Goal: Transaction & Acquisition: Purchase product/service

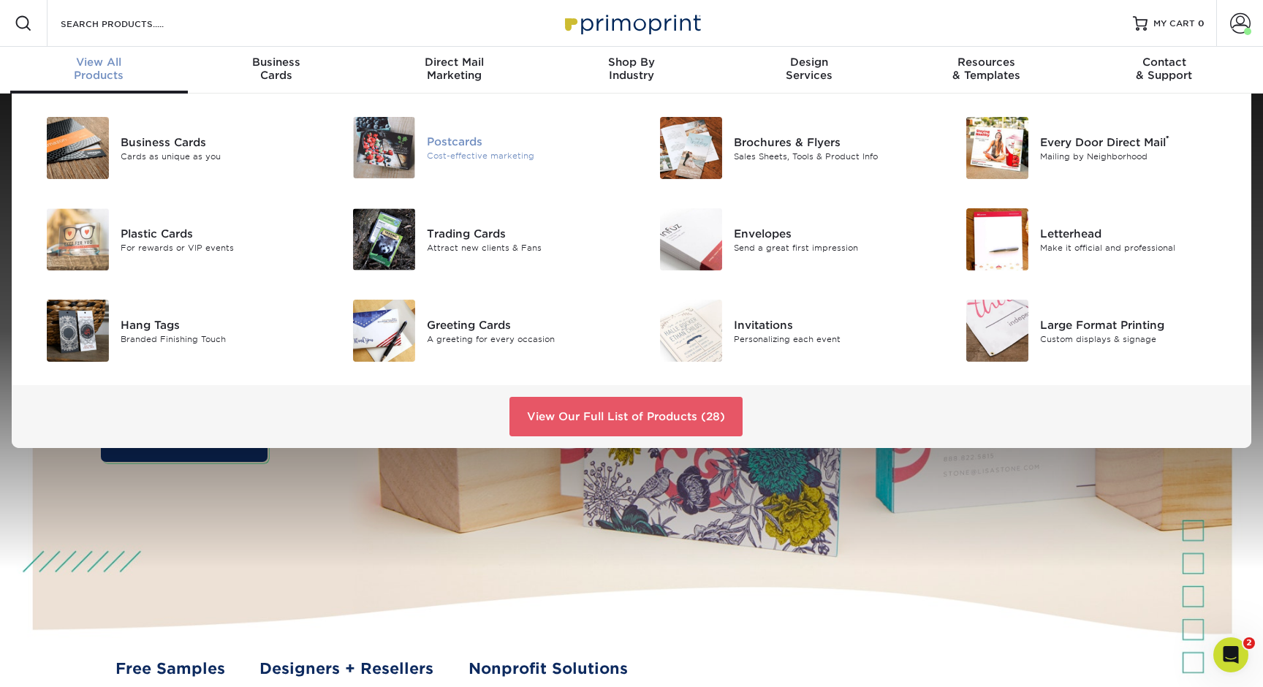
click at [457, 145] on div "Postcards" at bounding box center [524, 142] width 194 height 16
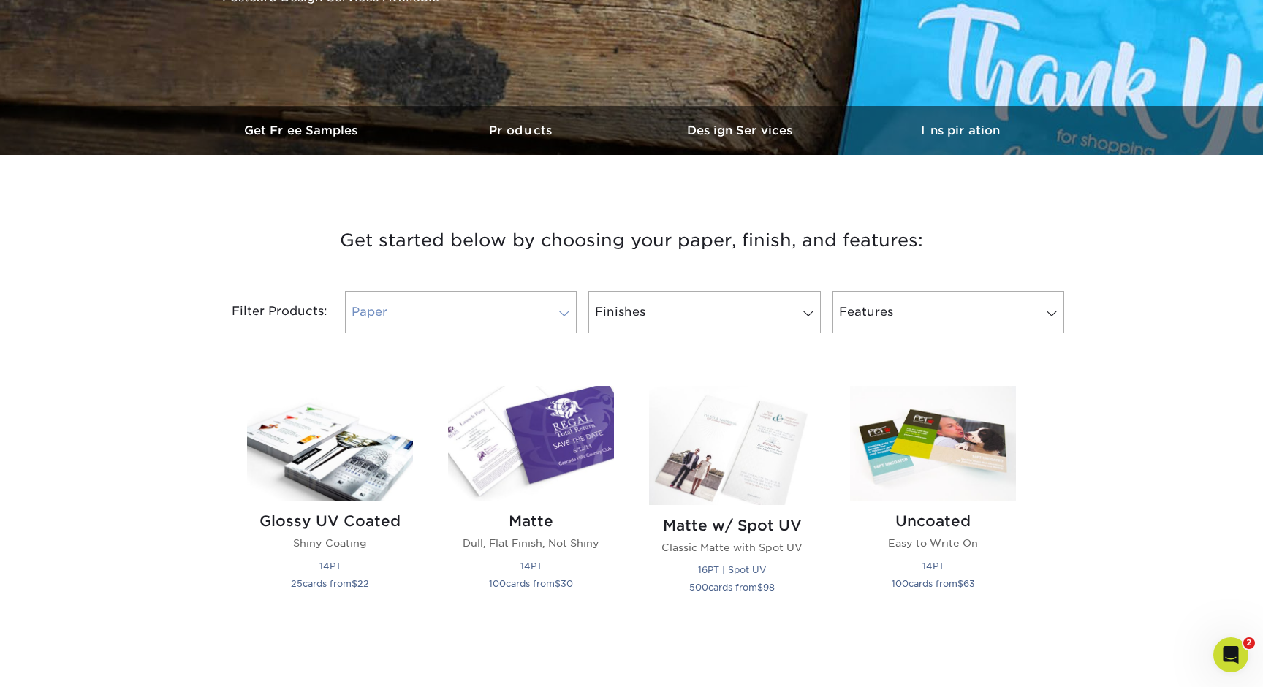
scroll to position [360, 0]
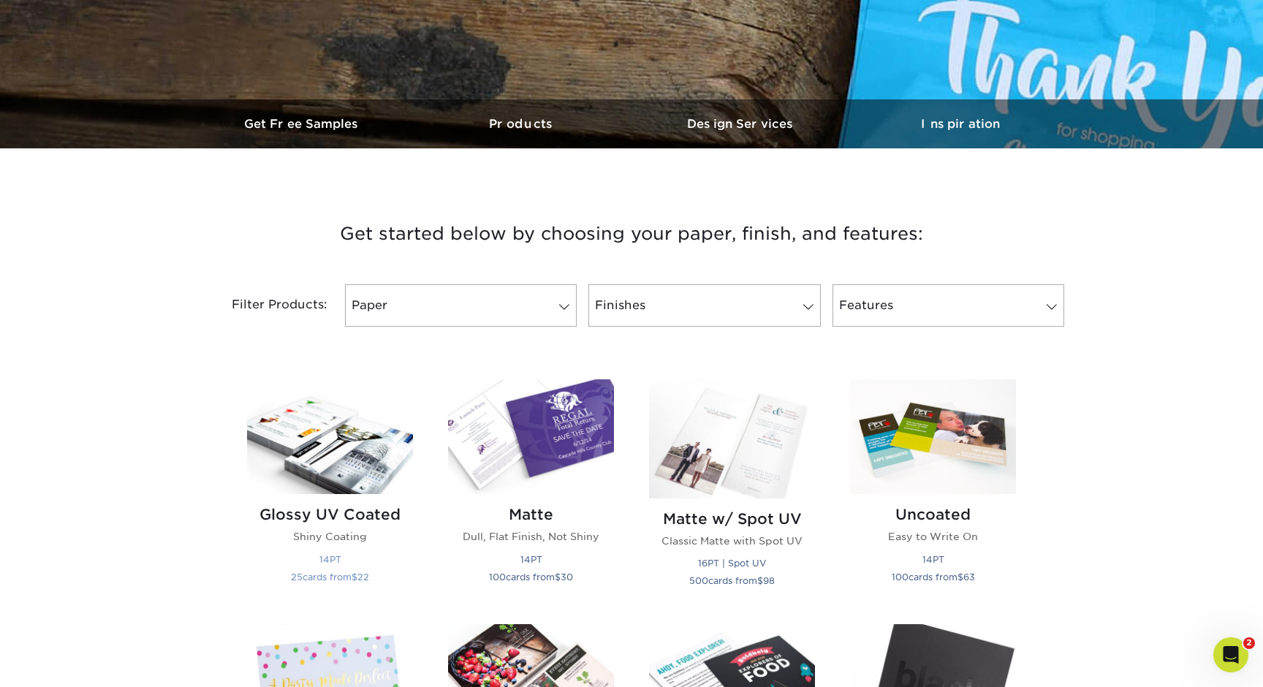
click at [318, 469] on img at bounding box center [330, 436] width 166 height 115
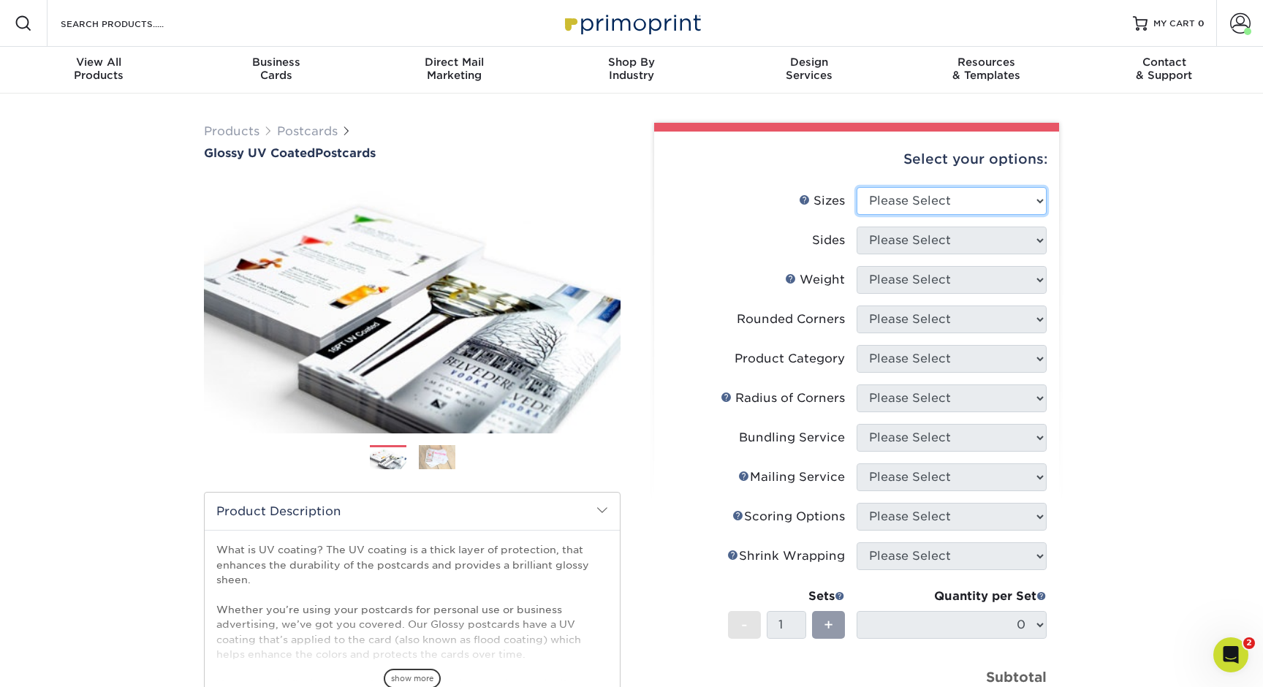
select select "4.00x6.00"
select select "13abbda7-1d64-4f25-8bb2-c179b224825d"
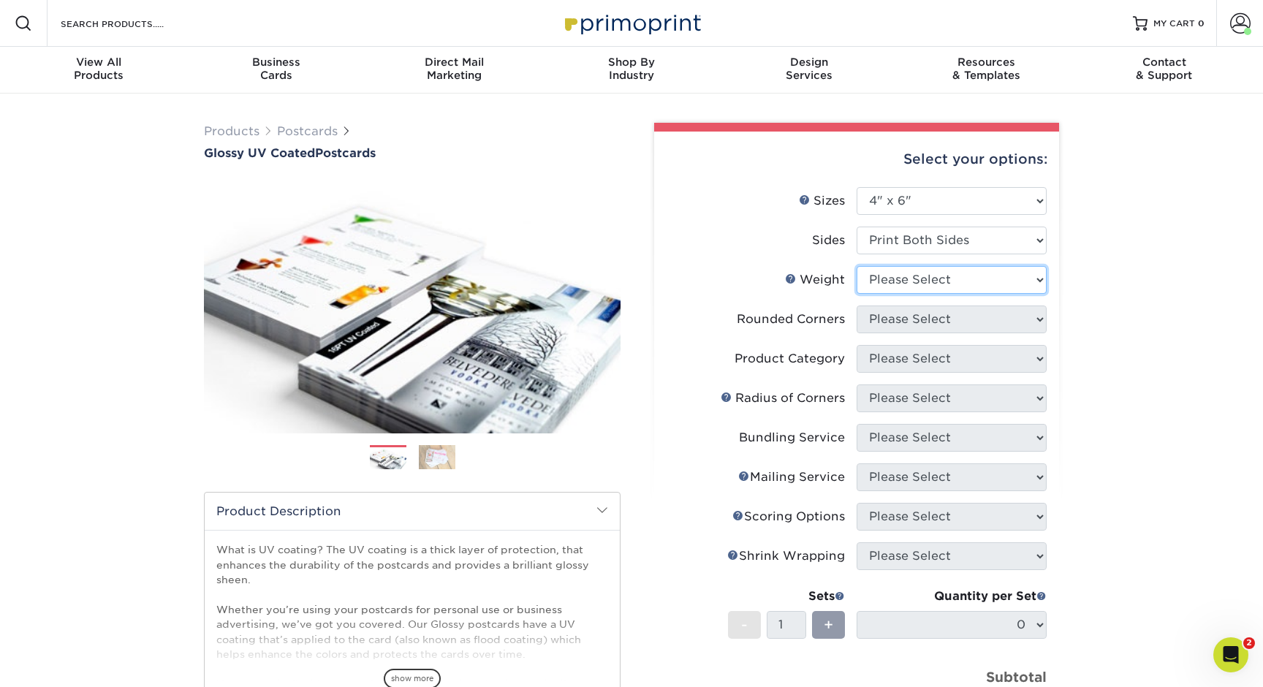
select select "14PT"
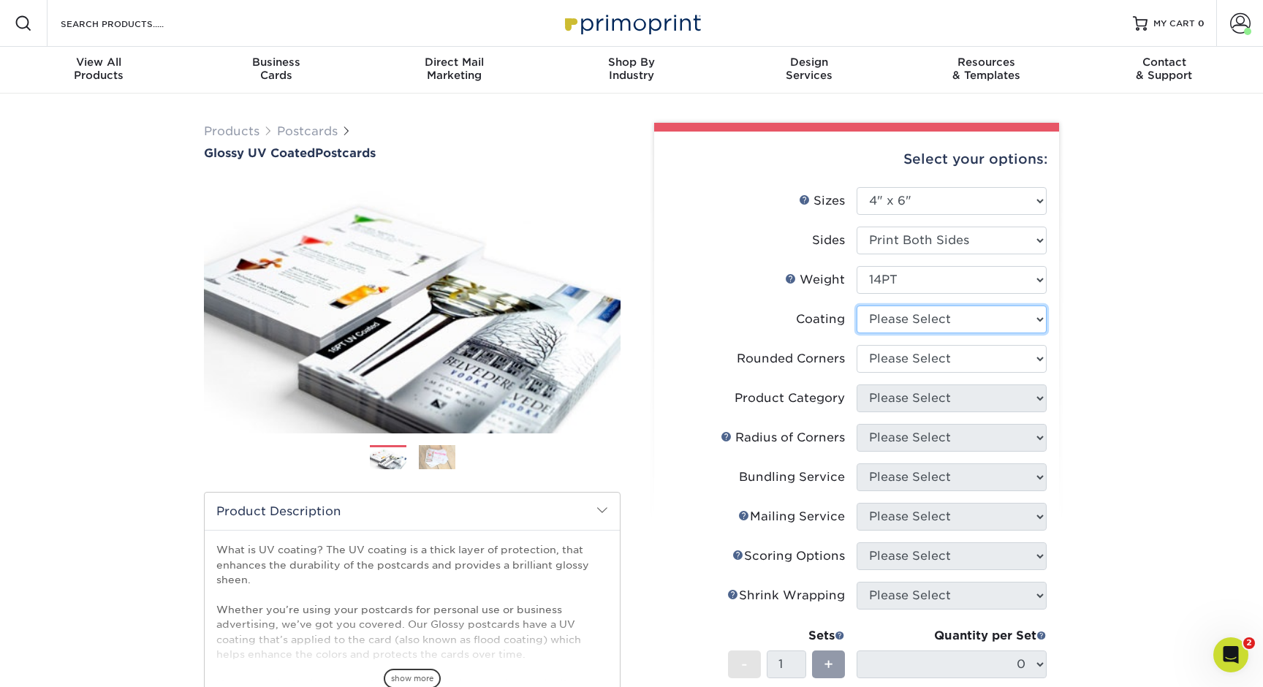
select select "ae367451-b2b8-45df-a344-0f05b6a12993"
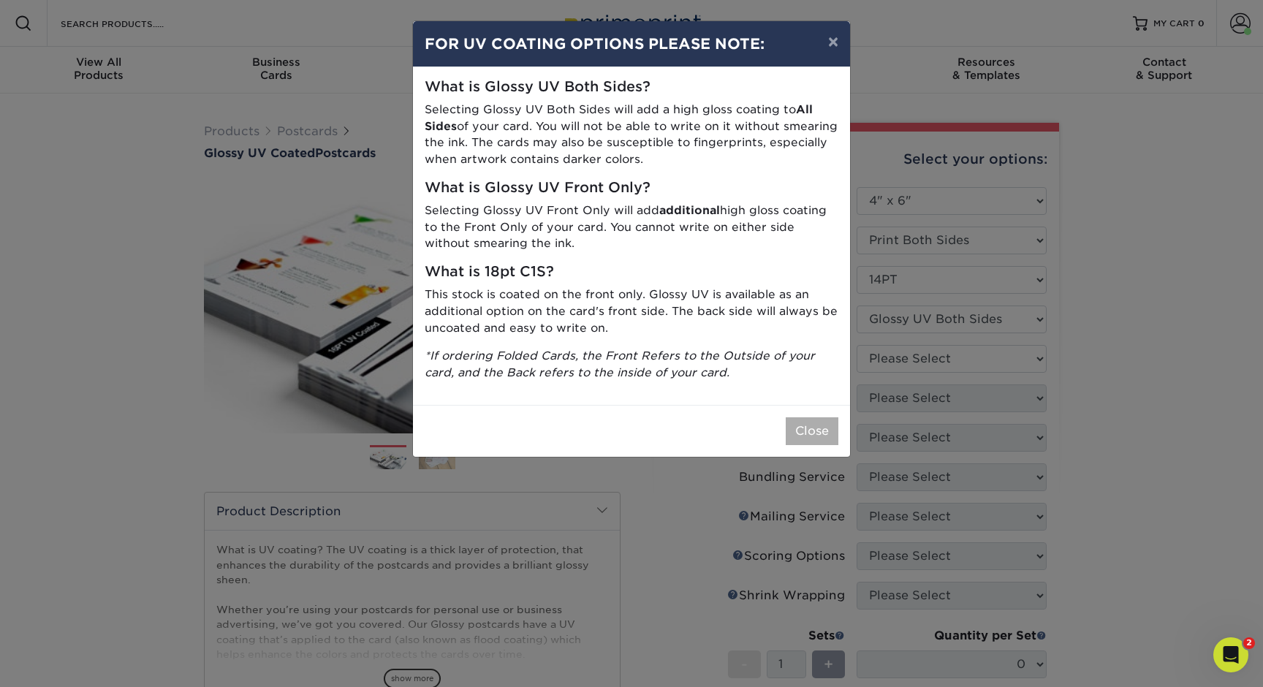
click at [807, 428] on button "Close" at bounding box center [812, 431] width 53 height 28
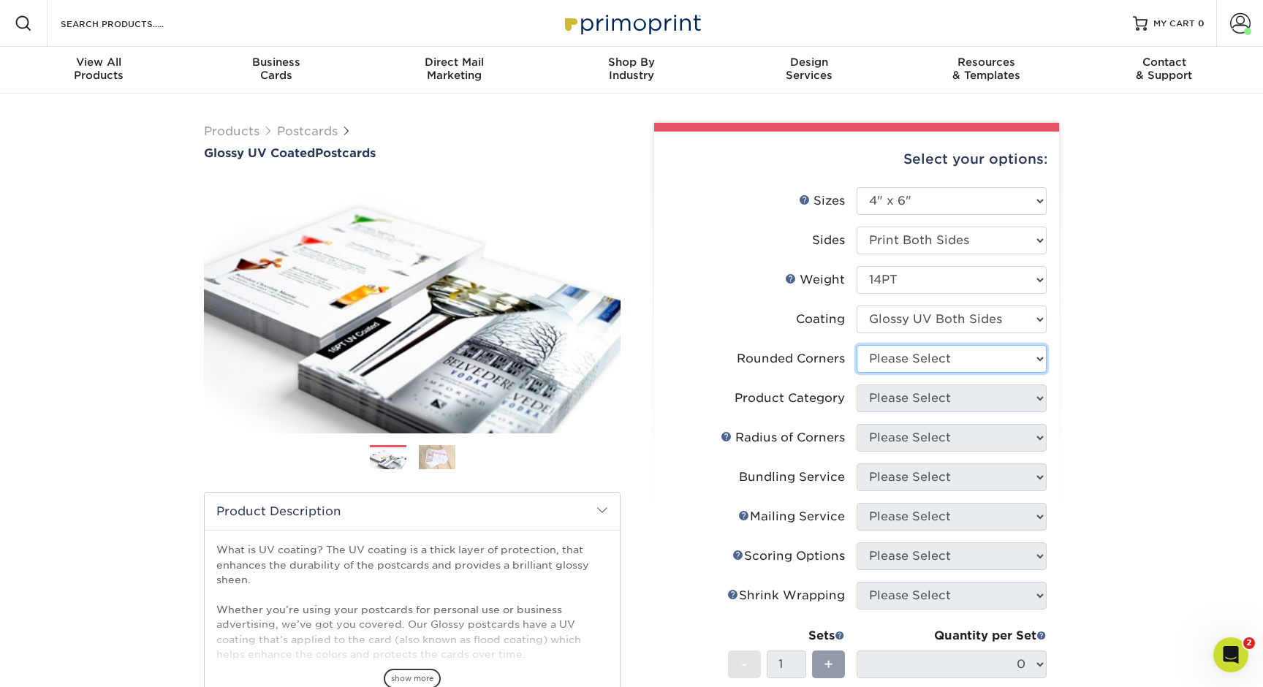
select select "0"
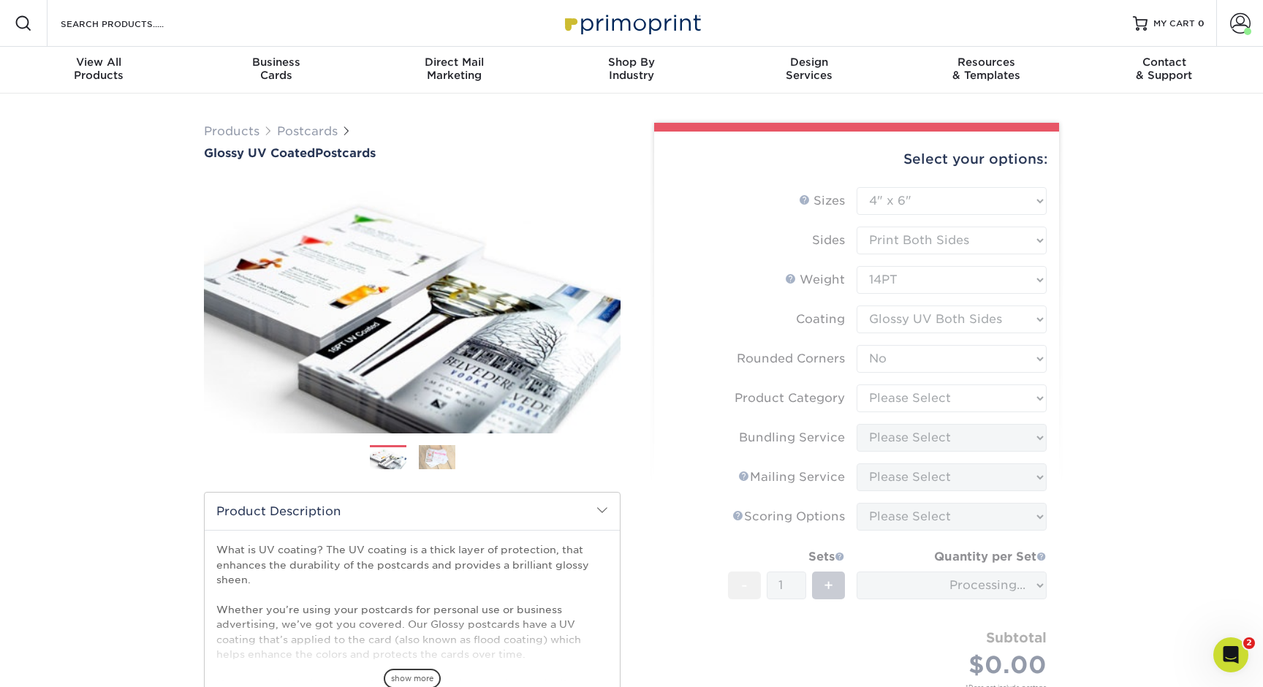
click at [919, 395] on form "Sizes Help Sizes Please Select 1.5" x 7" 2" x 4" 2" x 6" 2" x 7" 2" x 8" 2.12" …" at bounding box center [856, 455] width 381 height 537
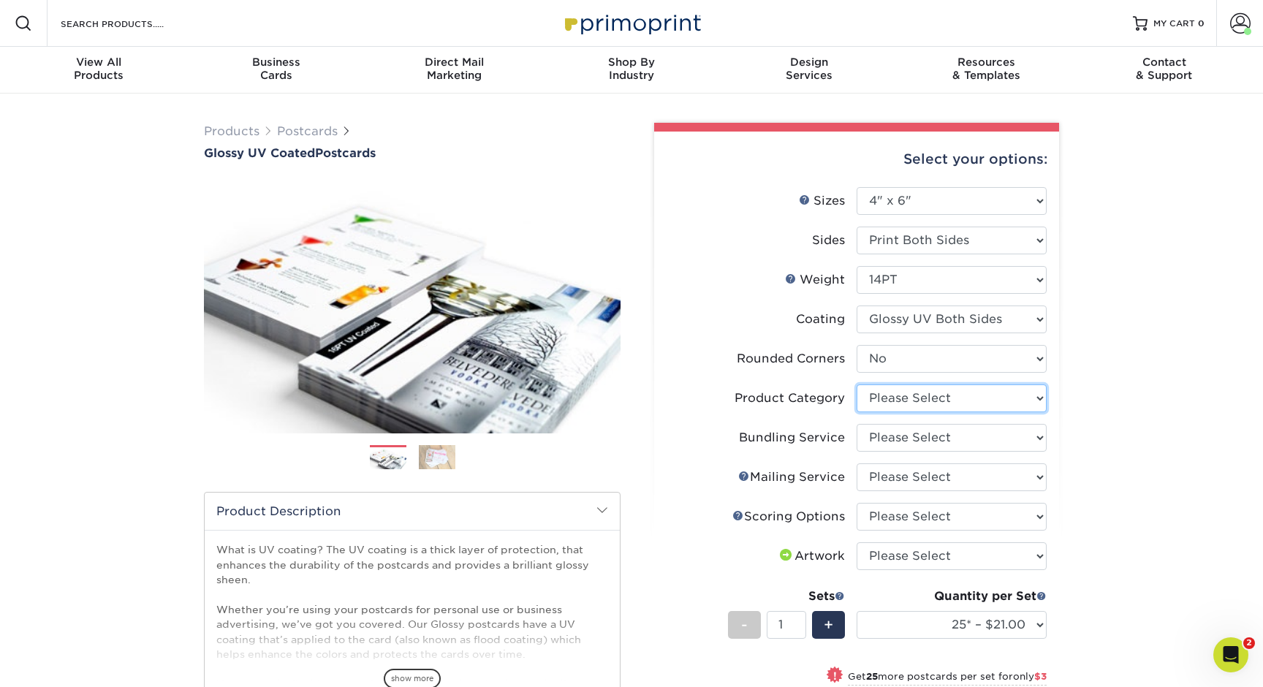
select select "9b7272e0-d6c8-4c3c-8e97-d3a1bcdab858"
select select "58689abb-25c0-461c-a4c3-a80b627d6649"
select select "3e5e9bdd-d78a-4c28-a41d-fe1407925ca6"
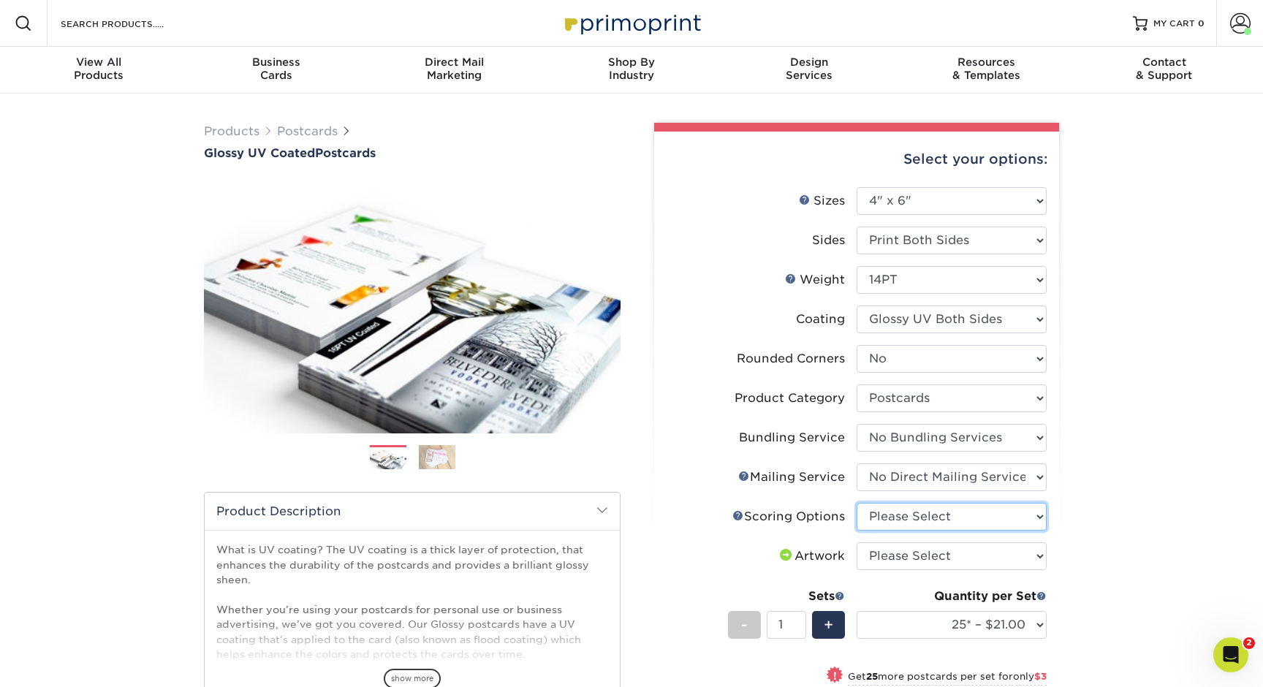
select select "16ebe401-5398-422d-8cb0-f3adbb82deb5"
select select "upload"
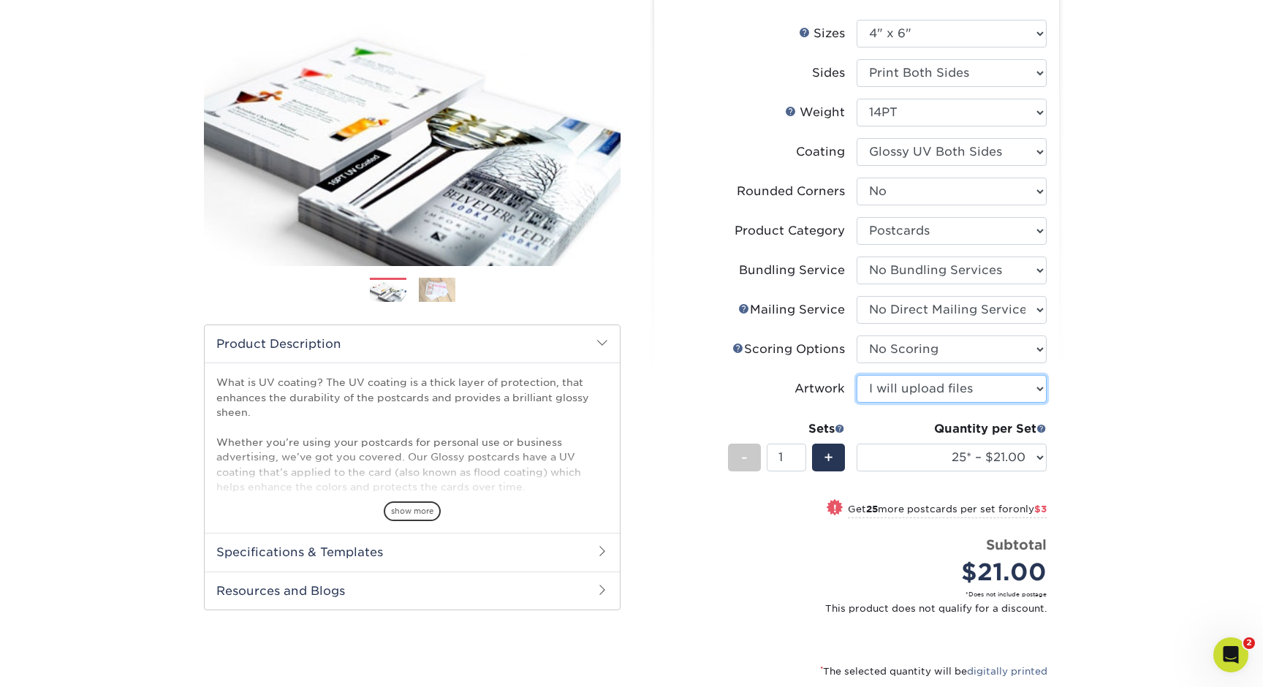
scroll to position [170, 0]
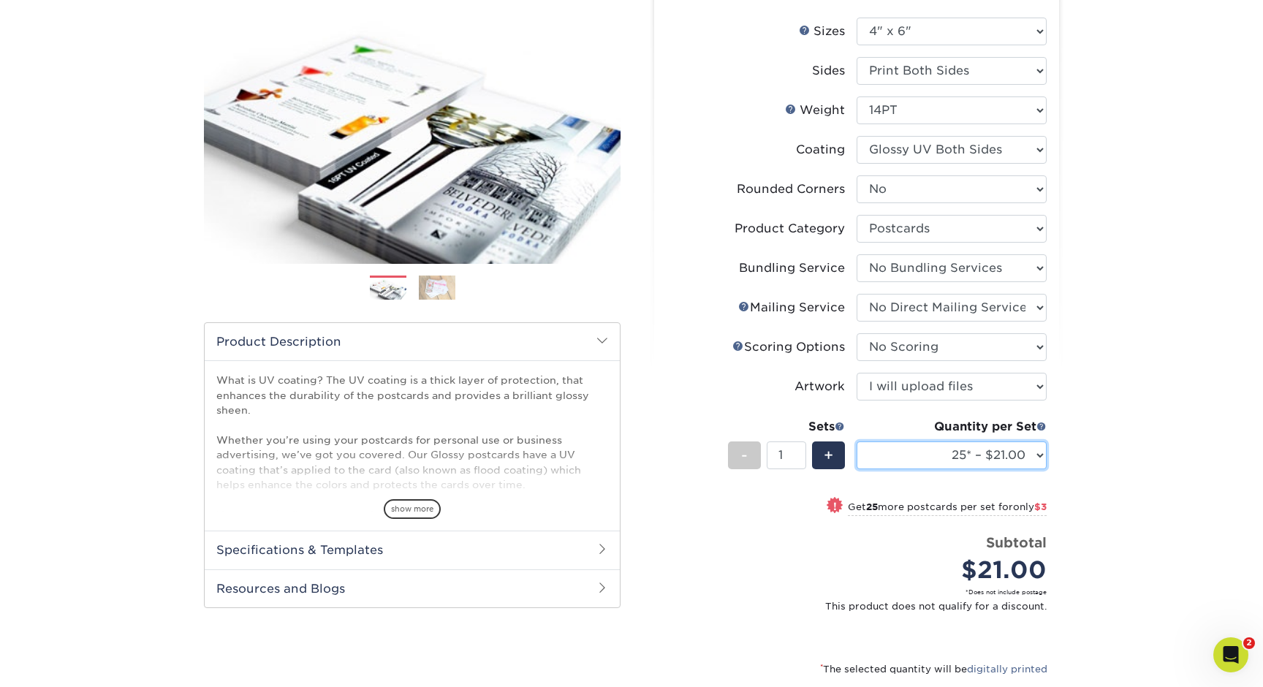
select select "2500 – $162.00"
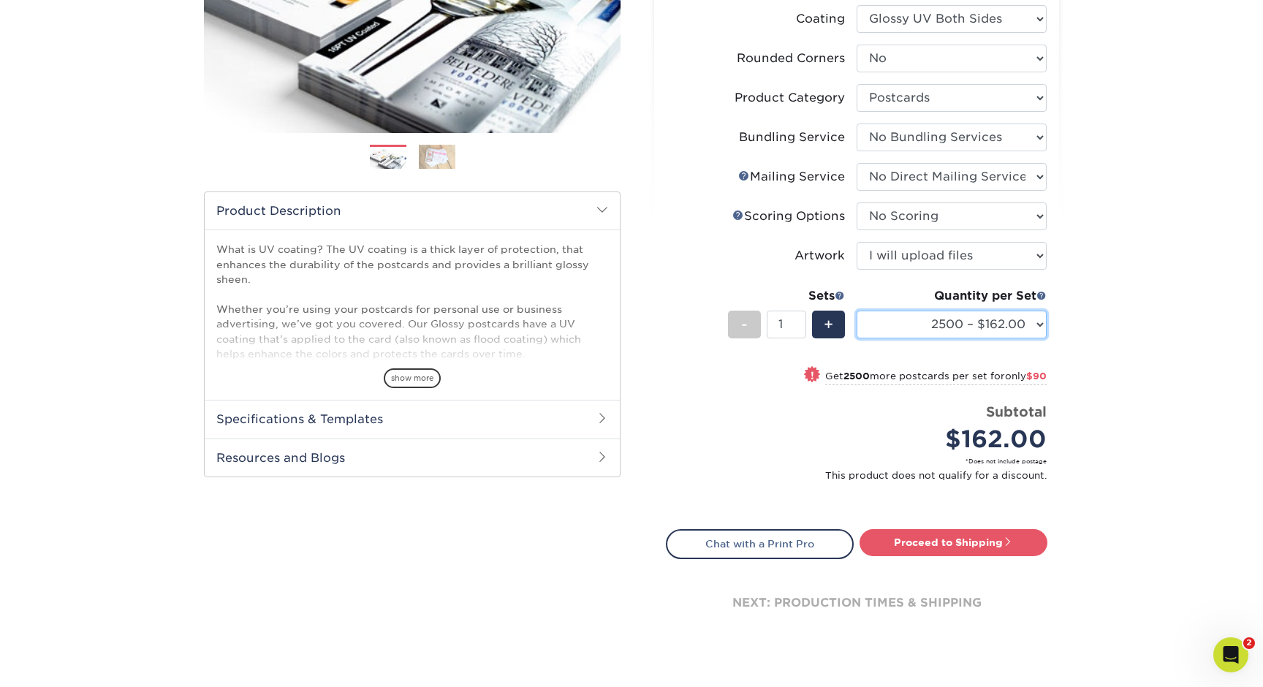
scroll to position [302, 0]
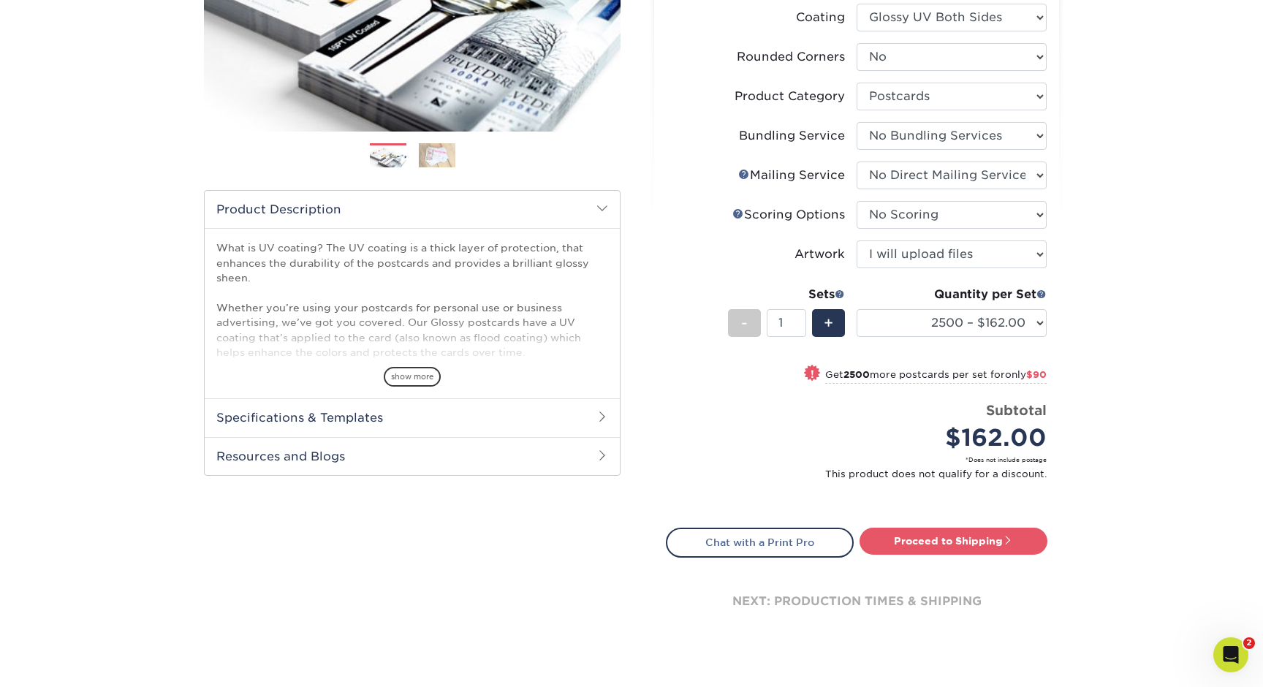
click at [955, 303] on div "Quantity per Set 25* – $21.00 50* – $24.00 75* – $30.00 100* – $39.00 250* – $6…" at bounding box center [951, 320] width 190 height 68
click at [960, 546] on link "Proceed to Shipping" at bounding box center [953, 541] width 188 height 26
type input "Set 1"
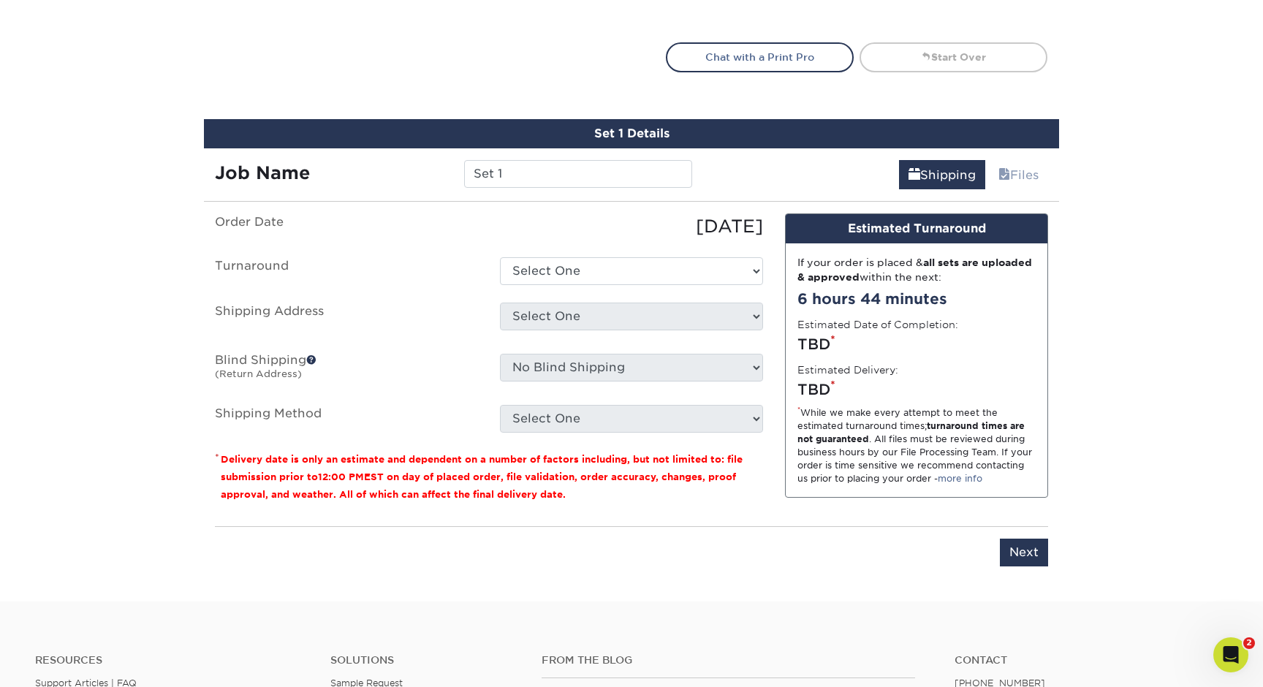
scroll to position [868, 0]
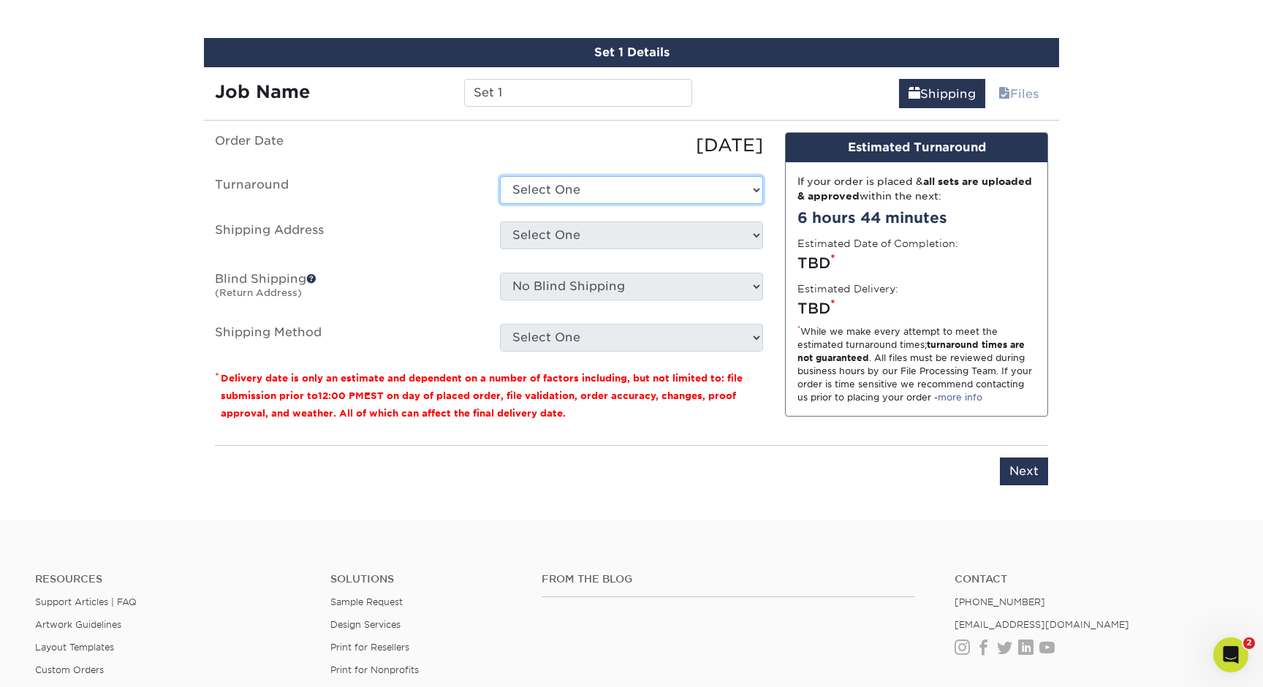
select select "2ed08aa9-090f-46f3-8298-22476b3df922"
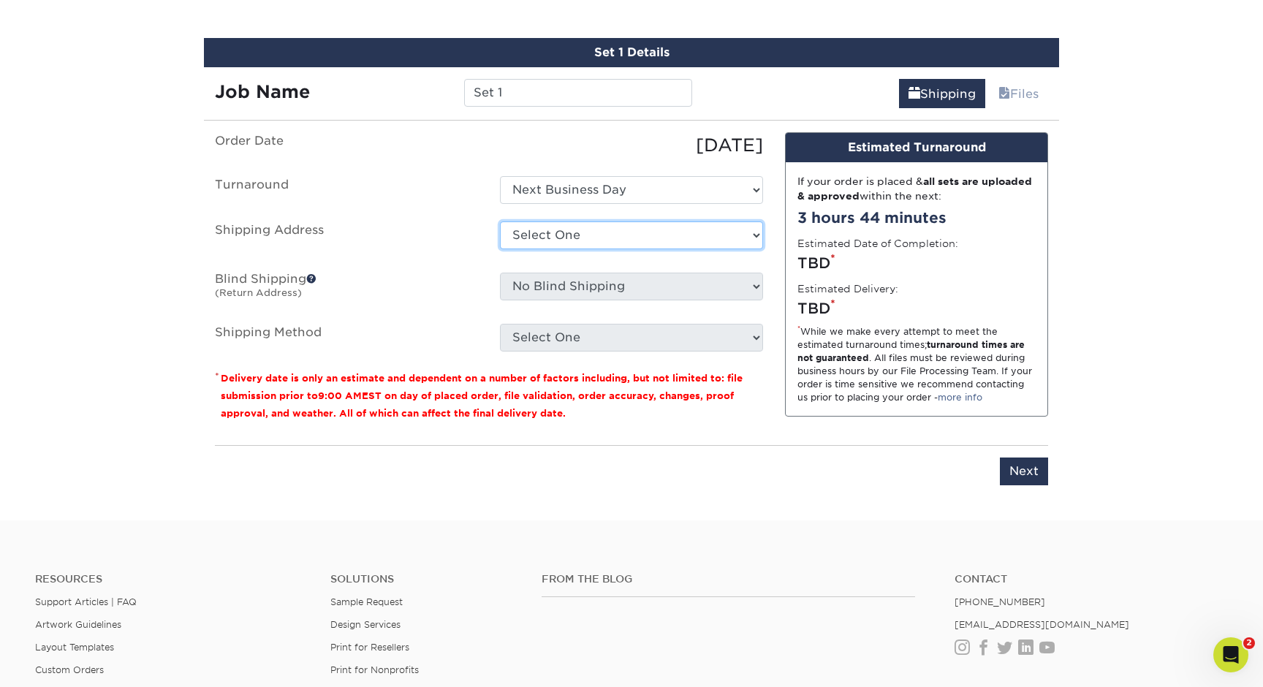
select select "254740"
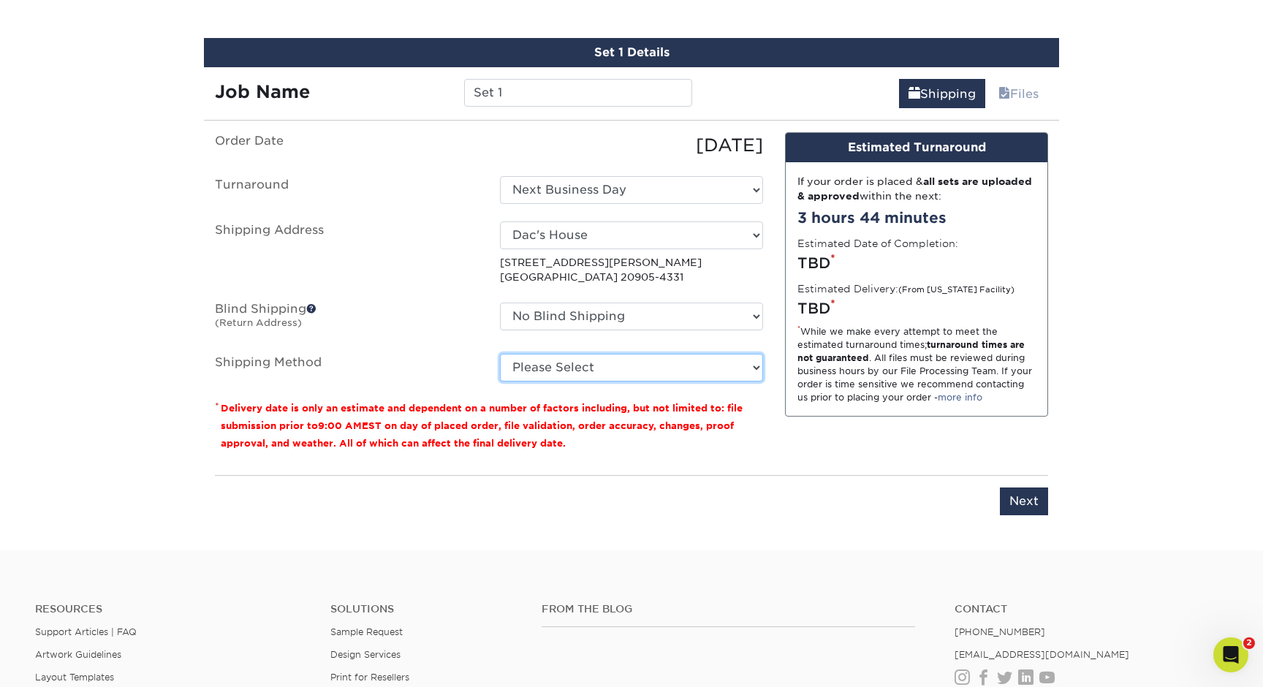
select select "03"
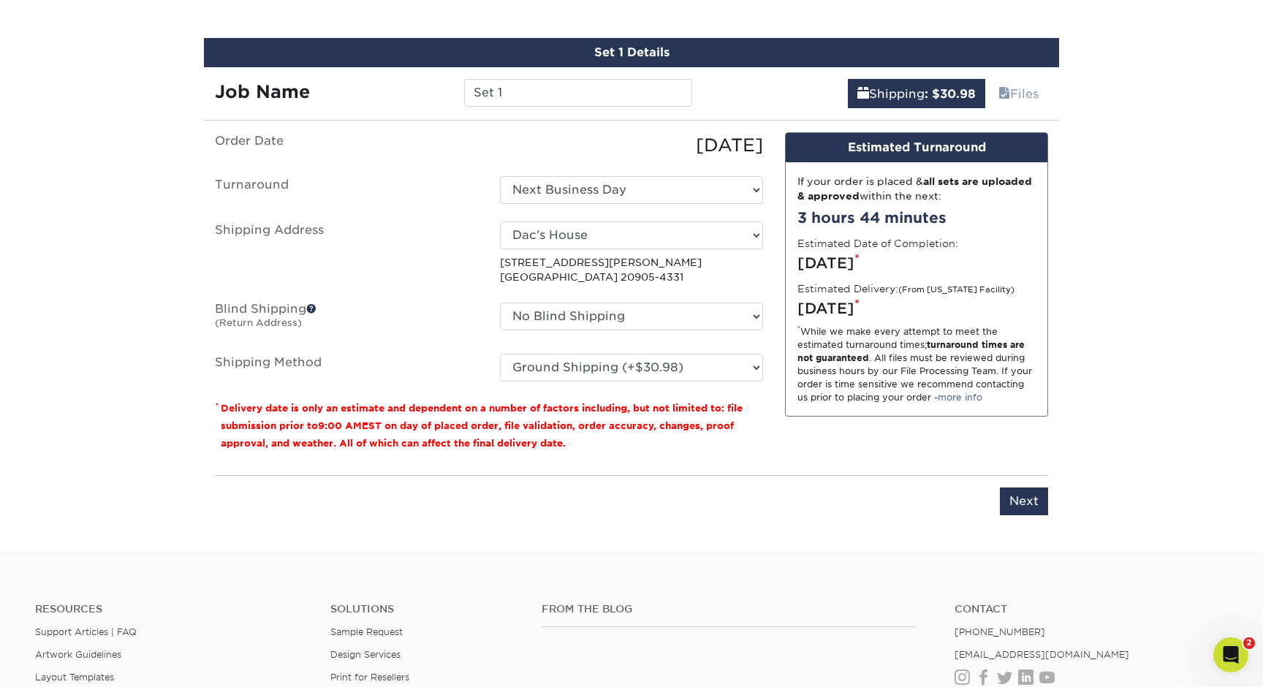
drag, startPoint x: 892, startPoint y: 307, endPoint x: 962, endPoint y: 307, distance: 70.2
click at [962, 307] on div "Wednesday, Oct 8th *" at bounding box center [916, 308] width 238 height 22
click at [970, 309] on div "Wednesday, Oct 8th *" at bounding box center [916, 308] width 238 height 22
click at [1026, 495] on input "Next" at bounding box center [1024, 501] width 48 height 28
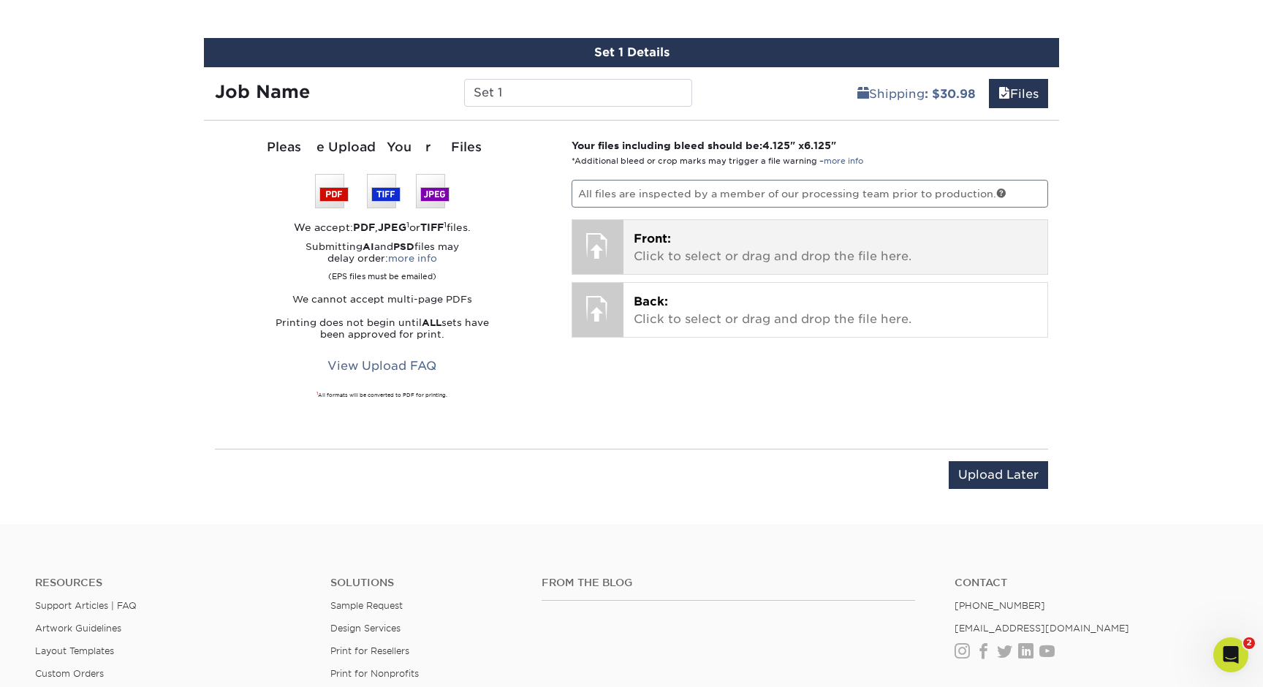
click at [642, 262] on p "Front: Click to select or drag and drop the file here." at bounding box center [836, 247] width 404 height 35
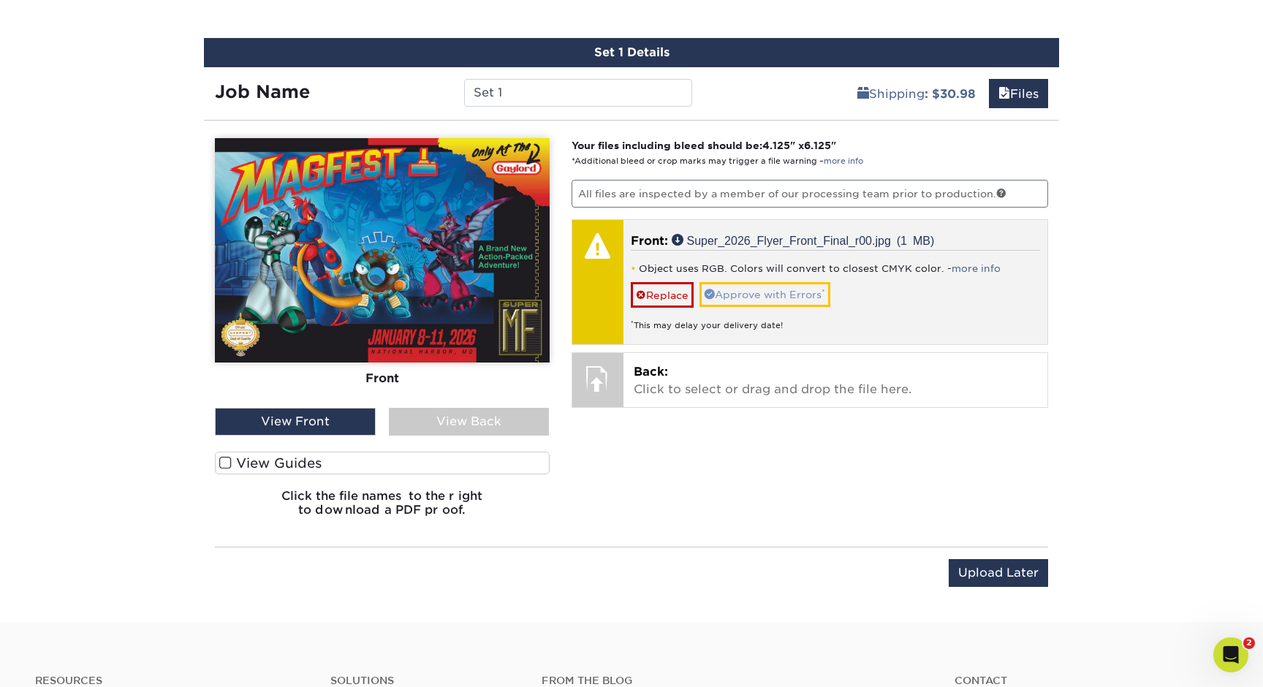
click at [762, 292] on link "Approve with Errors *" at bounding box center [764, 294] width 131 height 25
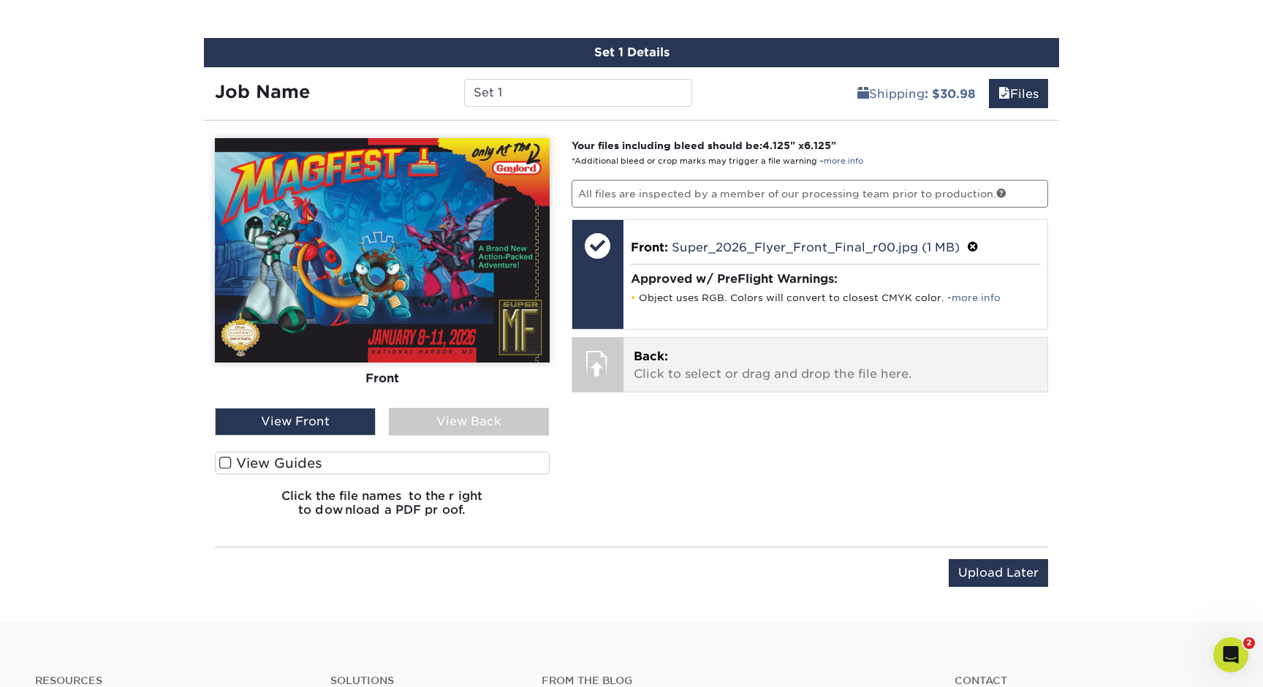
click at [724, 352] on p "Back: Click to select or drag and drop the file here." at bounding box center [836, 365] width 404 height 35
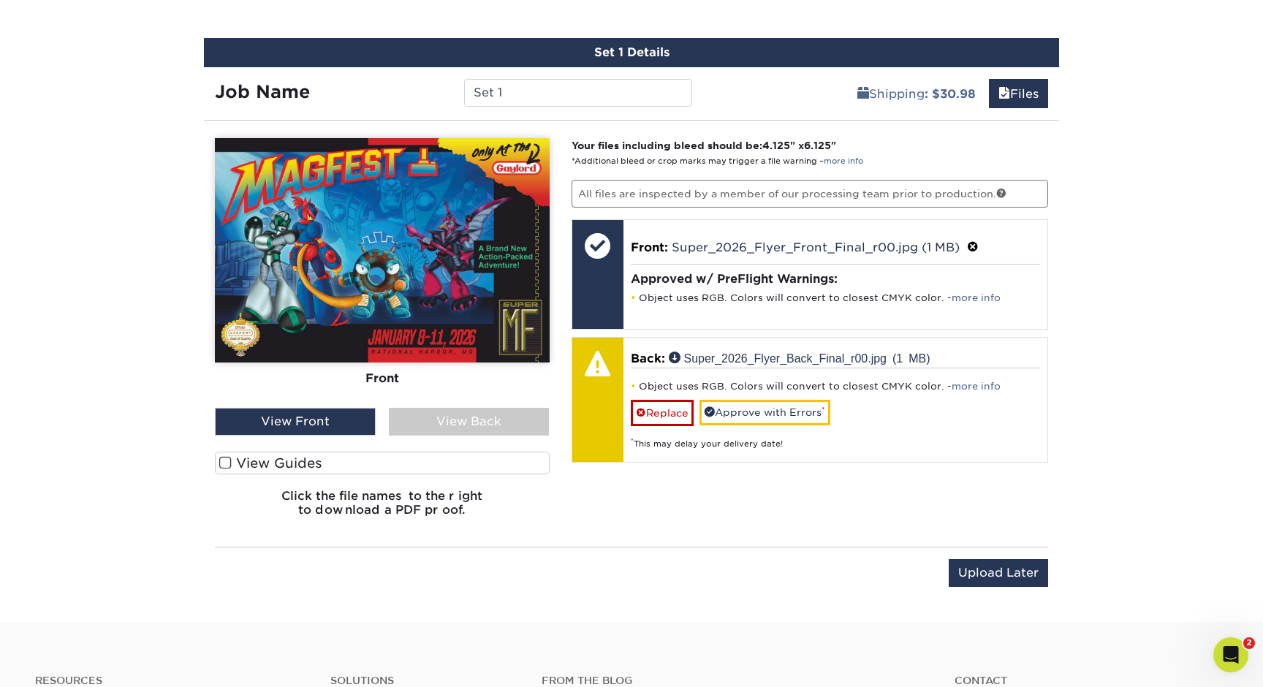
click at [461, 419] on div "View Back" at bounding box center [469, 422] width 161 height 28
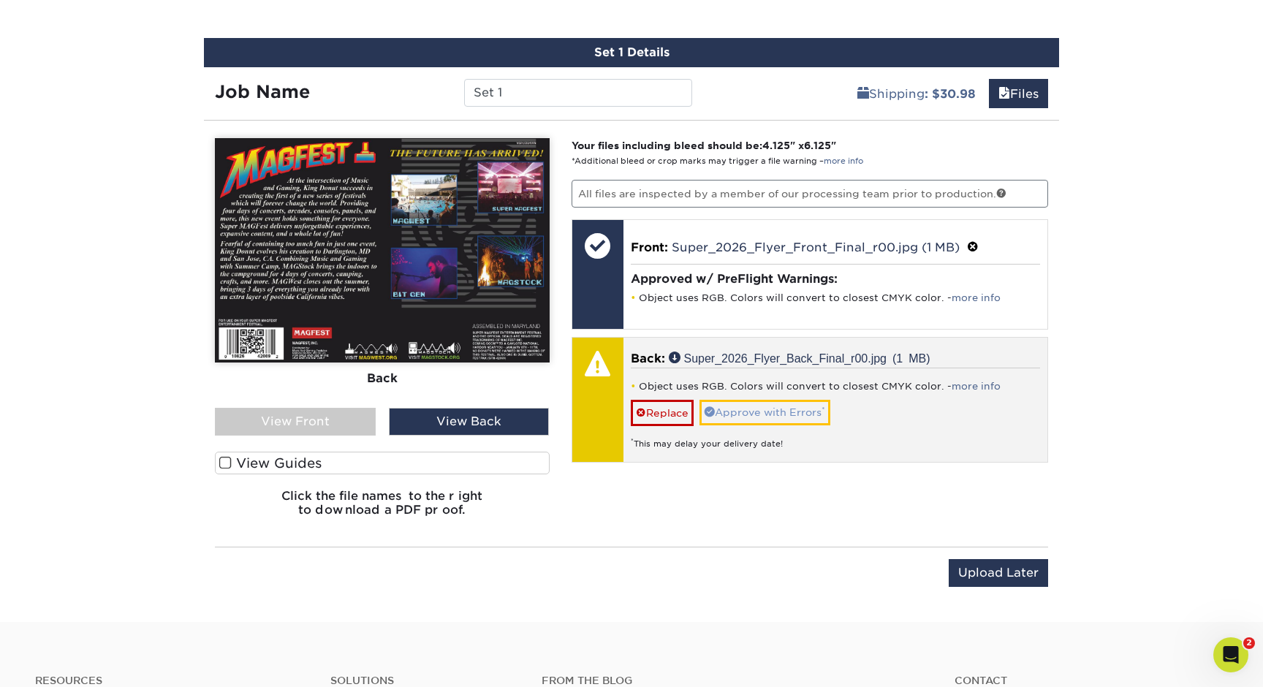
click at [753, 414] on link "Approve with Errors *" at bounding box center [764, 412] width 131 height 25
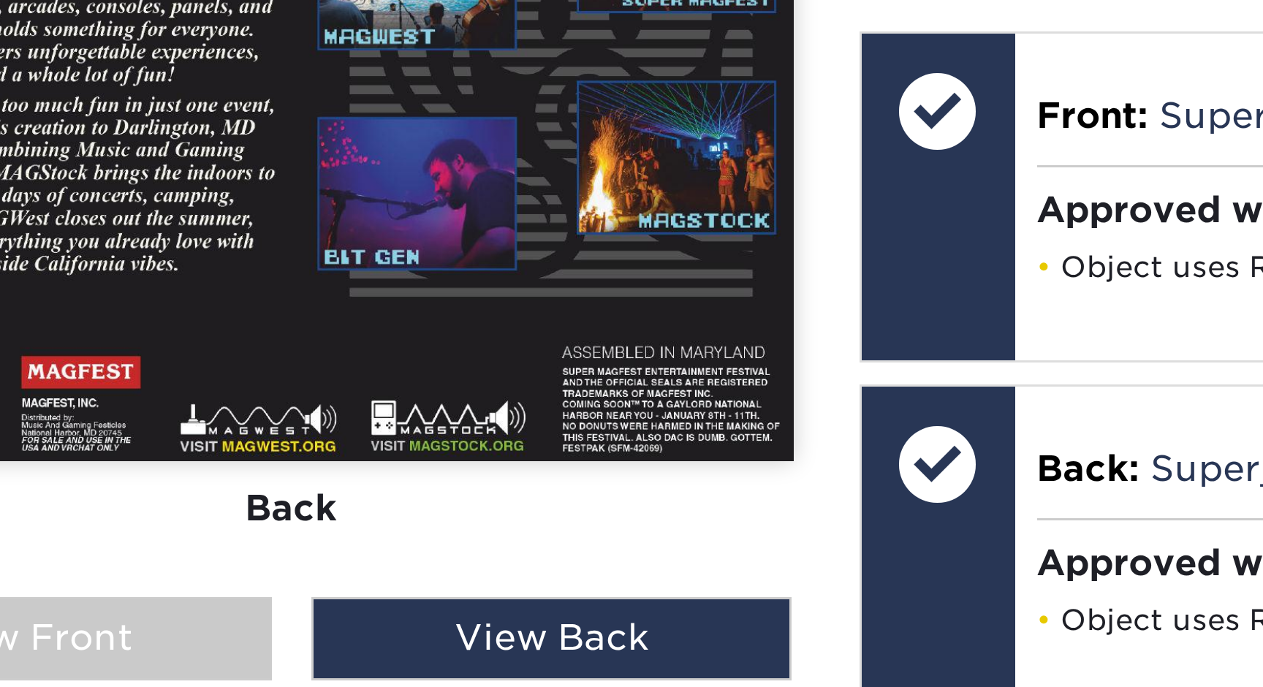
scroll to position [862, 0]
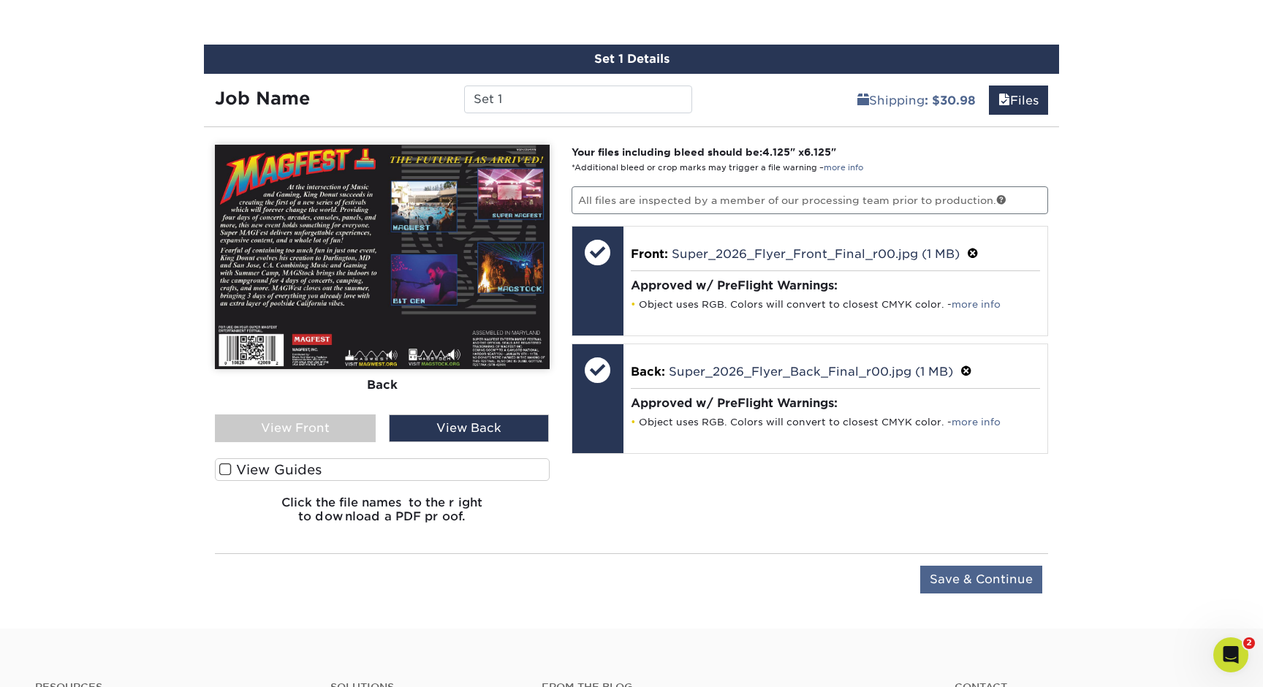
click at [984, 585] on input "Save & Continue" at bounding box center [981, 580] width 122 height 28
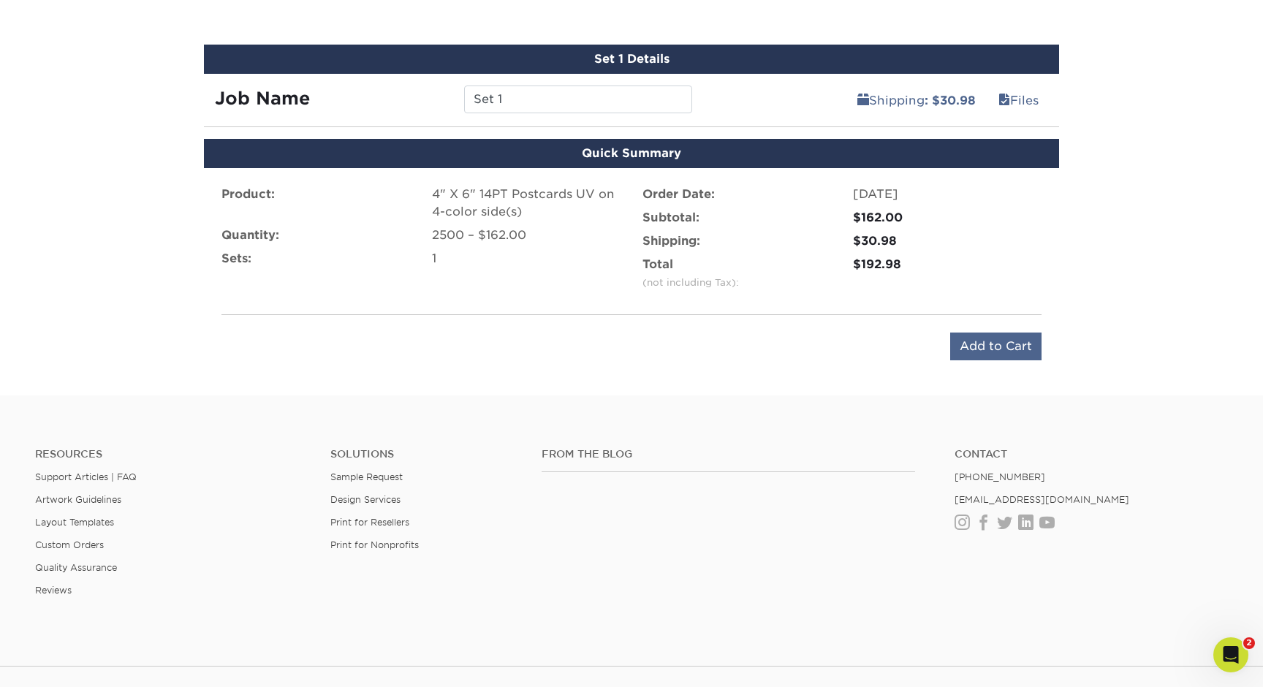
click at [998, 341] on input "Add to Cart" at bounding box center [995, 347] width 91 height 28
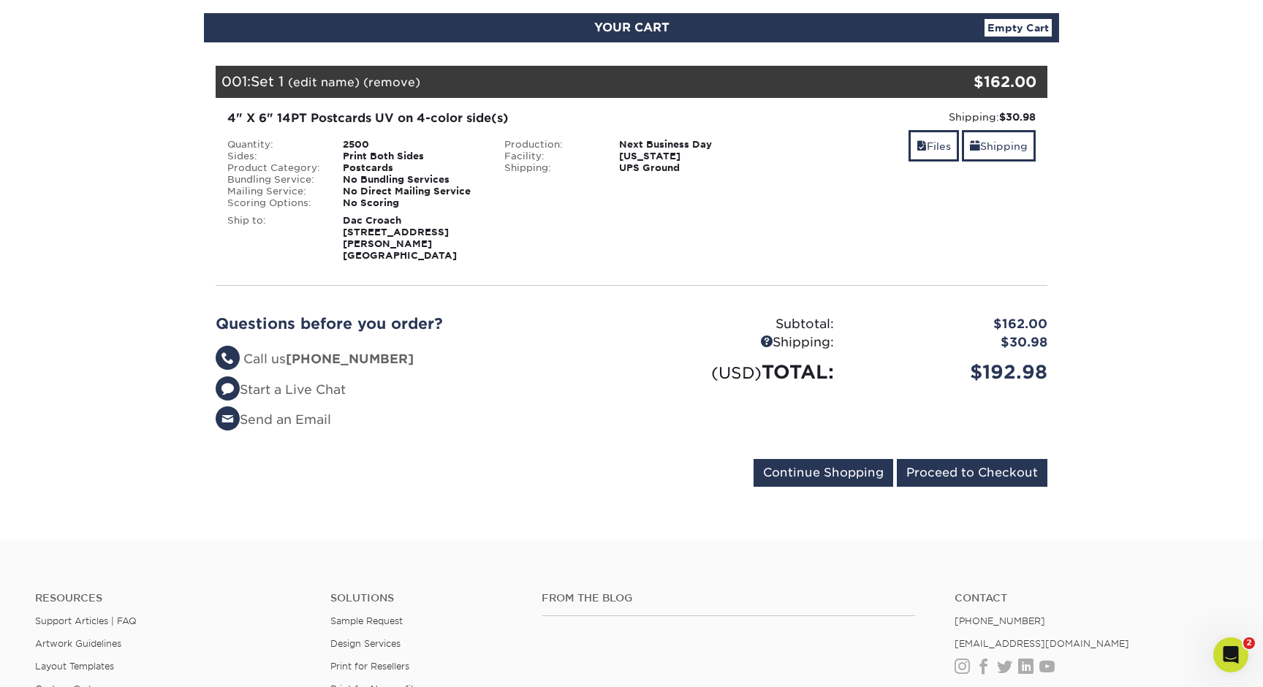
scroll to position [168, 0]
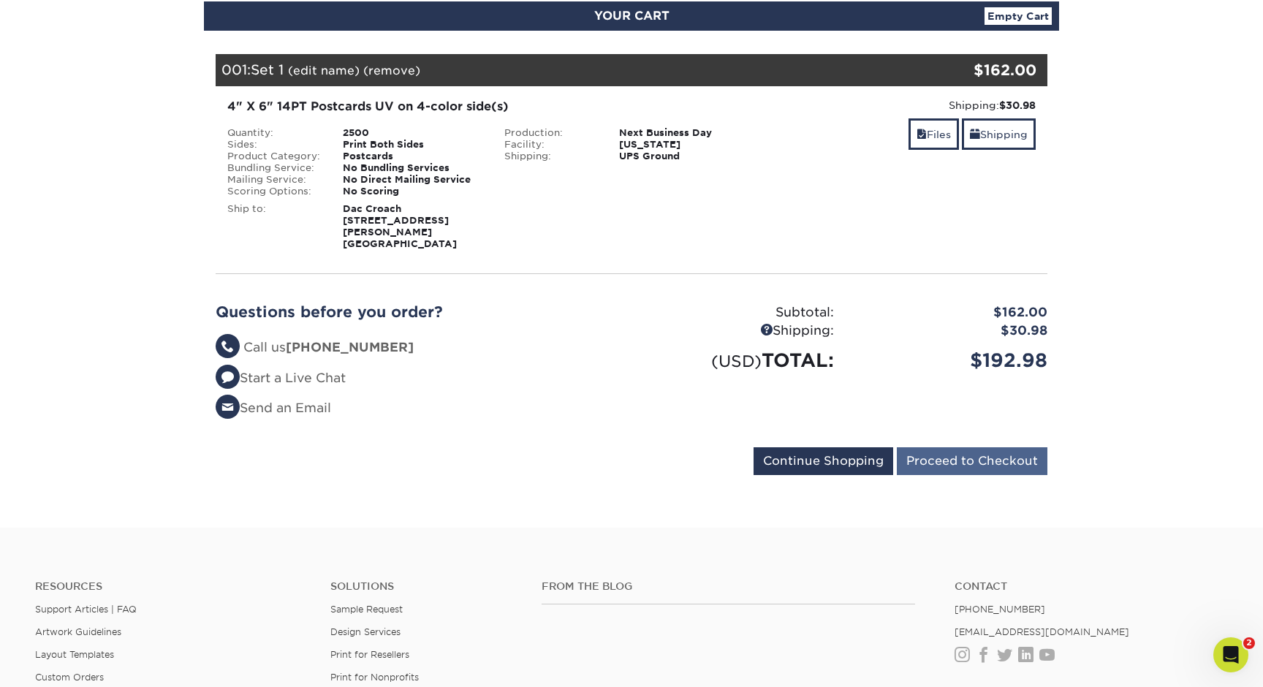
click at [965, 447] on input "Proceed to Checkout" at bounding box center [972, 461] width 151 height 28
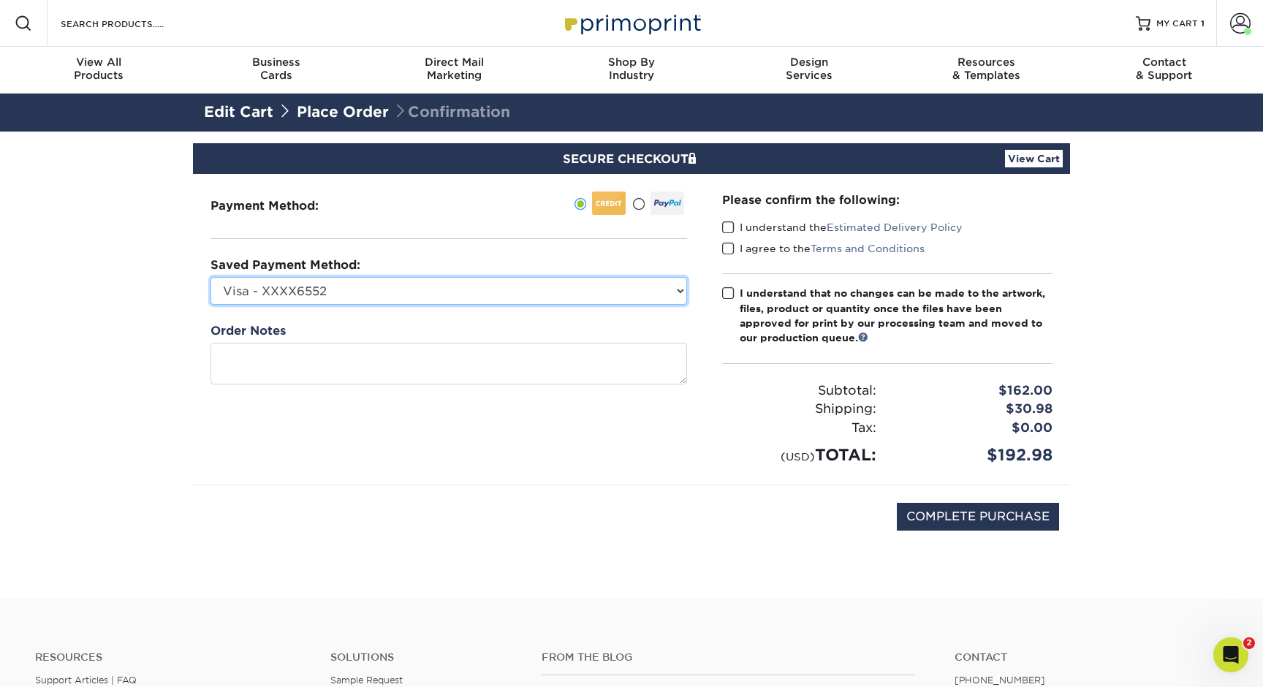
select select "69113"
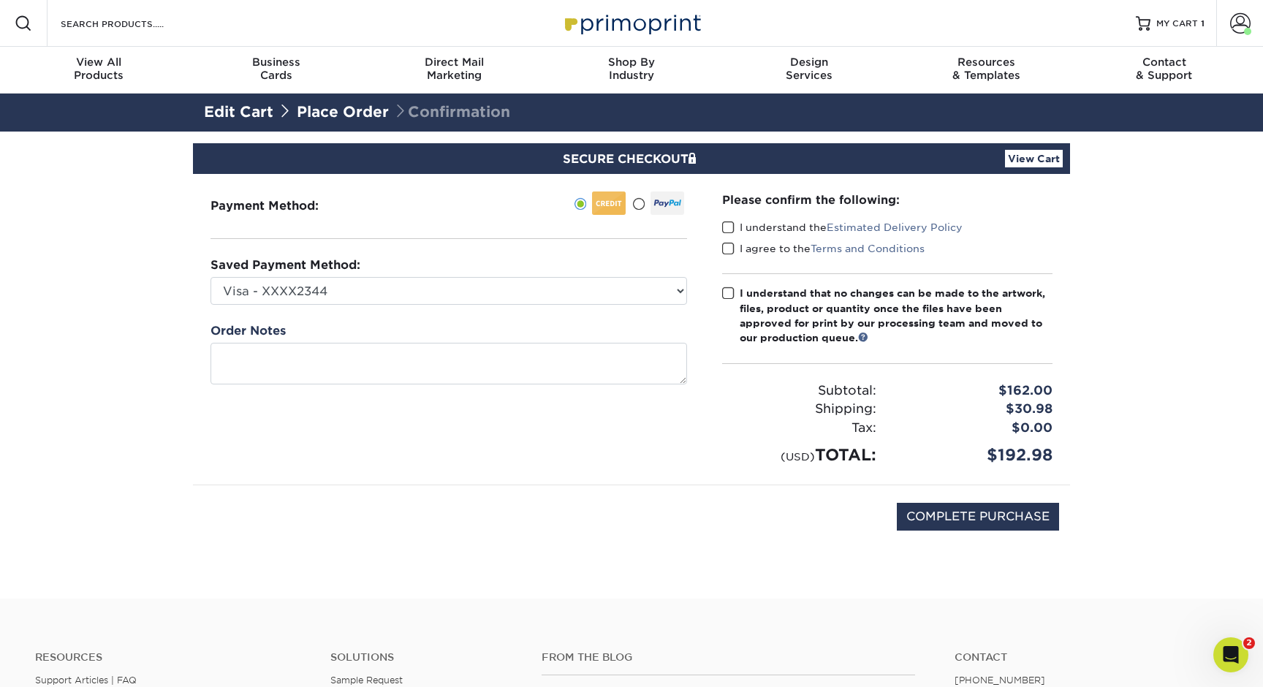
click at [732, 233] on span at bounding box center [728, 228] width 12 height 14
click at [0, 0] on input "I understand the Estimated Delivery Policy" at bounding box center [0, 0] width 0 height 0
click at [729, 246] on span at bounding box center [728, 249] width 12 height 14
click at [0, 0] on input "I agree to the Terms and Conditions" at bounding box center [0, 0] width 0 height 0
click at [729, 286] on span at bounding box center [728, 293] width 12 height 14
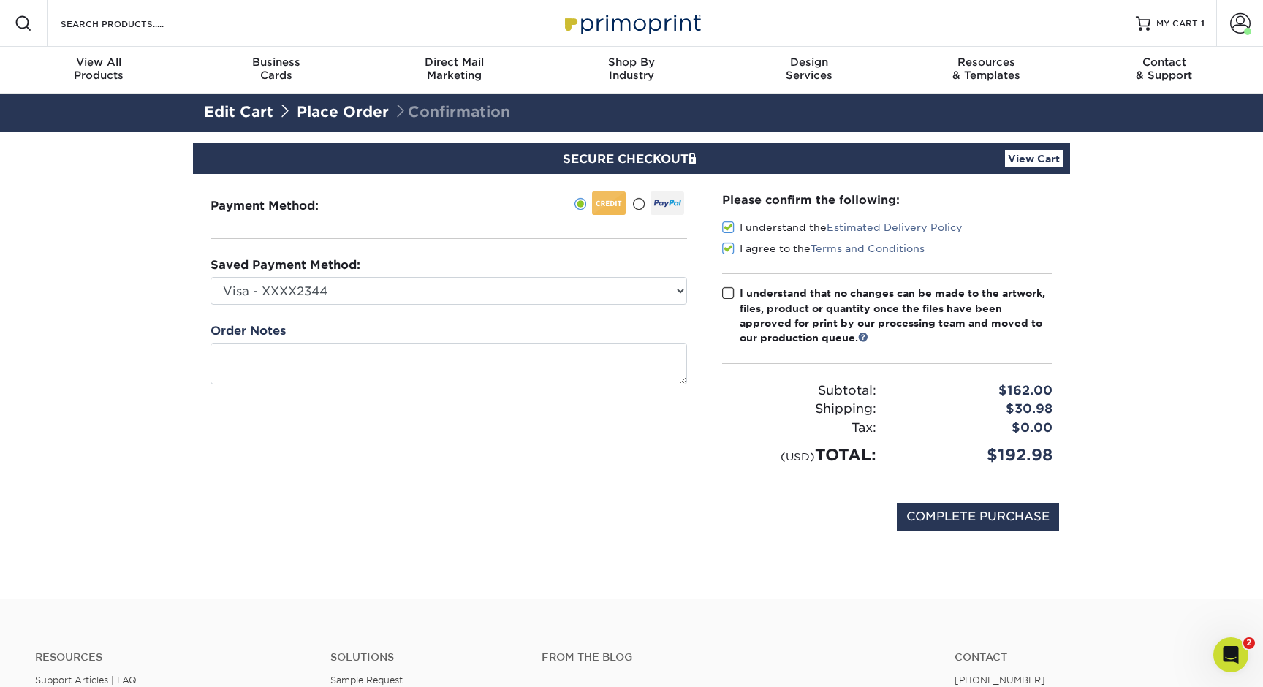
click at [0, 0] on input "I understand that no changes can be made to the artwork, files, product or quan…" at bounding box center [0, 0] width 0 height 0
click at [1022, 513] on input "COMPLETE PURCHASE" at bounding box center [978, 517] width 162 height 28
type input "PROCESSING, PLEASE WAIT..."
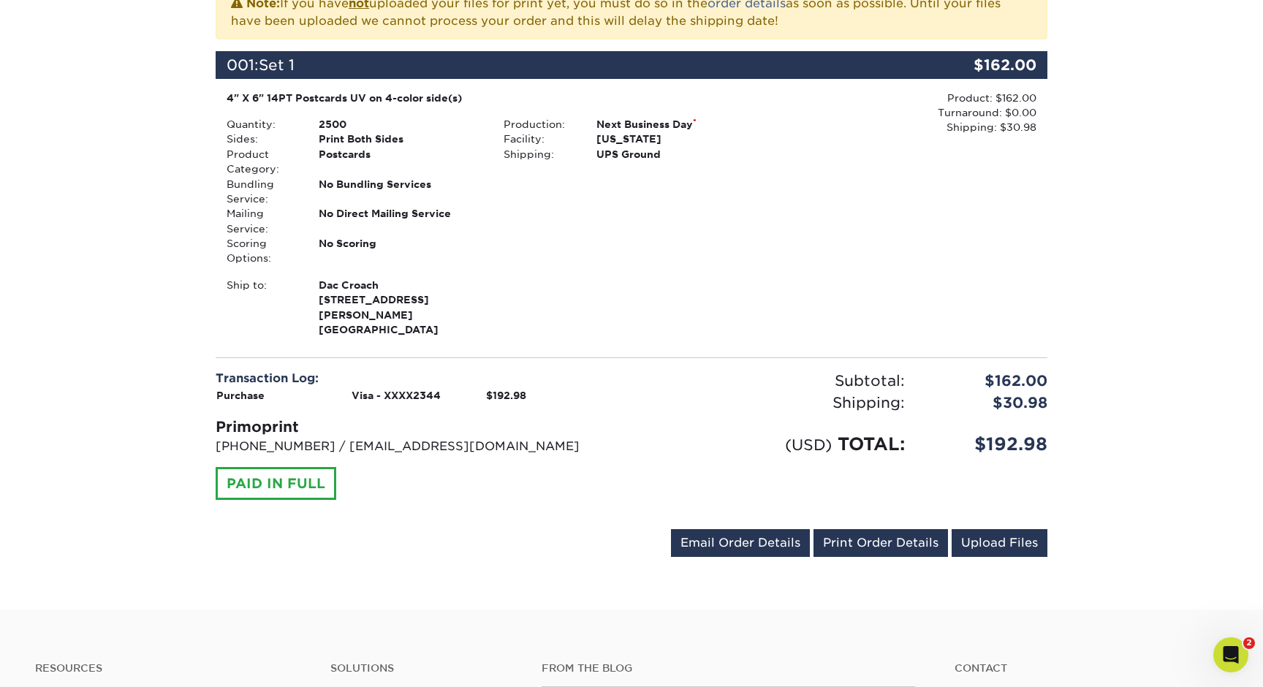
scroll to position [355, 0]
